Goal: Answer question/provide support

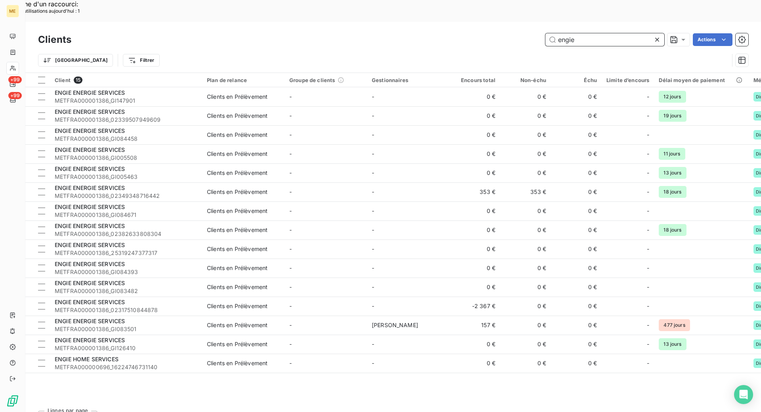
click at [574, 33] on input "engie" at bounding box center [604, 39] width 119 height 13
paste input "METFRA000005548"
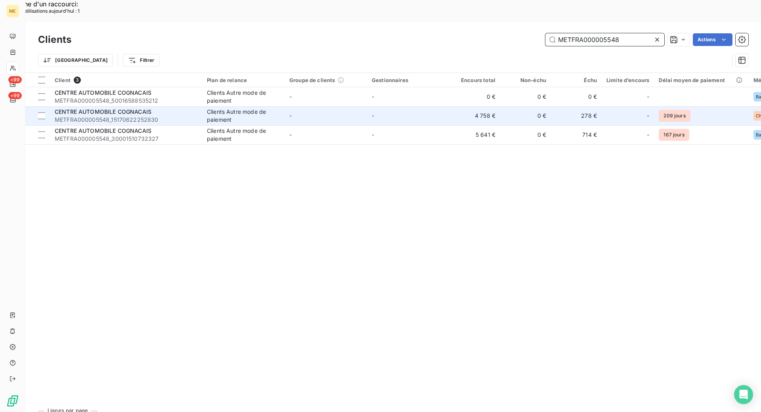
type input "METFRA000005548"
click at [156, 108] on div "CENTRE AUTOMOBILE COGNACAIS" at bounding box center [126, 112] width 143 height 8
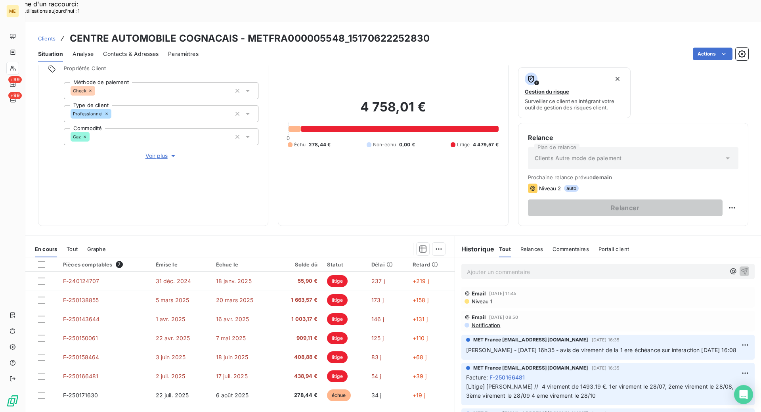
scroll to position [40, 0]
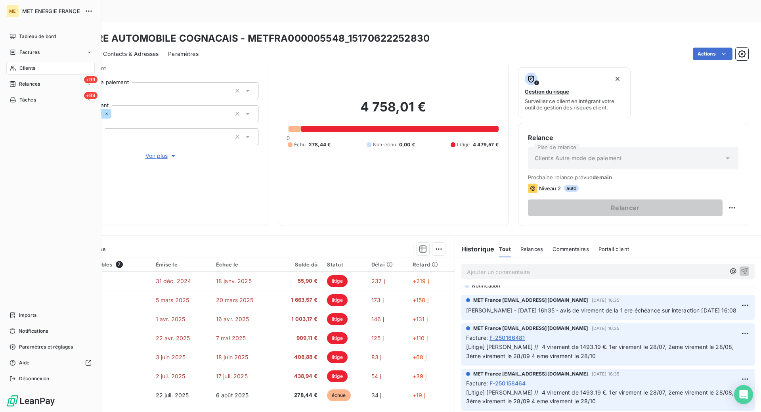
click at [33, 67] on span "Clients" at bounding box center [27, 68] width 16 height 7
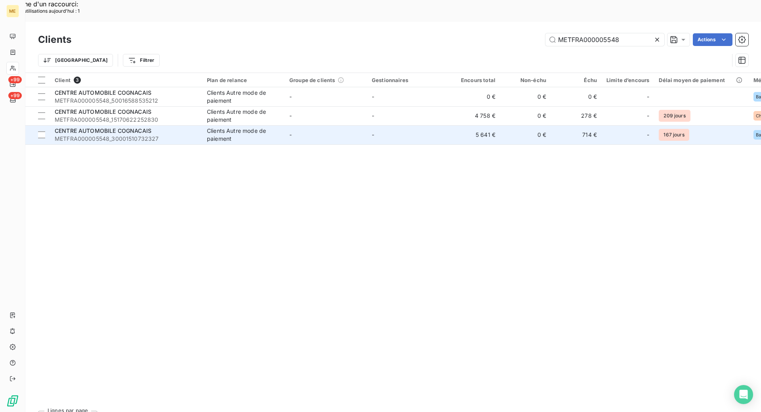
click at [138, 127] on span "CENTRE AUTOMOBILE COGNACAIS" at bounding box center [103, 130] width 97 height 7
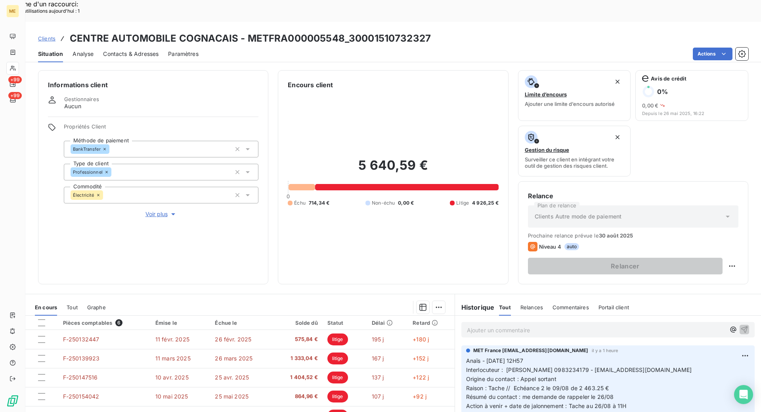
click at [491, 325] on p "Ajouter un commentaire ﻿" at bounding box center [596, 330] width 258 height 10
drag, startPoint x: 606, startPoint y: 370, endPoint x: 588, endPoint y: 370, distance: 18.2
click at [585, 371] on p "Anaïs - [DATE] 12H57 Interlocuteur : [PERSON_NAME] 0983234179 - [EMAIL_ADDRESS]…" at bounding box center [608, 382] width 284 height 54
click at [620, 369] on p "Anaïs - [DATE] 12H57 Interlocuteur : [PERSON_NAME] 0983234179 - [EMAIL_ADDRESS]…" at bounding box center [608, 382] width 284 height 54
copy span "2 463.25 €"
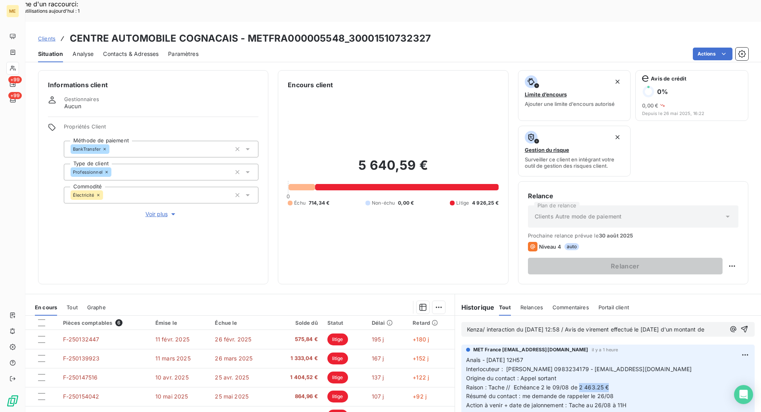
drag, startPoint x: 609, startPoint y: 374, endPoint x: 594, endPoint y: 334, distance: 42.5
click at [575, 369] on p "Anaïs - [DATE] 12H57 Interlocuteur : [PERSON_NAME] 0983234179 - [EMAIL_ADDRESS]…" at bounding box center [608, 382] width 284 height 54
click at [580, 325] on p "Kenza/ interaction du [DATE] 12:58 / Avis de virement effectué le [DATE] d'un m…" at bounding box center [596, 329] width 258 height 9
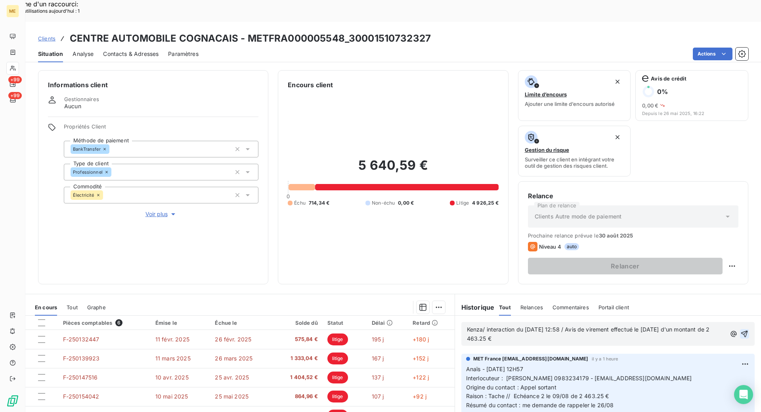
click at [740, 330] on icon "button" at bounding box center [744, 334] width 8 height 8
